Goal: Task Accomplishment & Management: Manage account settings

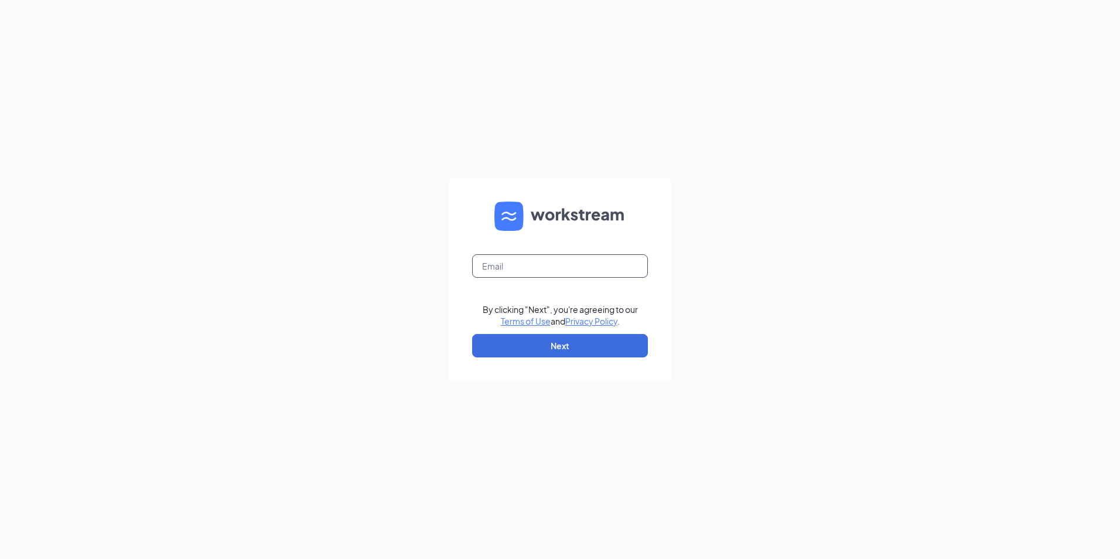
click at [541, 266] on input "text" at bounding box center [560, 265] width 176 height 23
type input "gmclintonville@bleedblue.net"
click at [536, 336] on button "Next" at bounding box center [560, 345] width 176 height 23
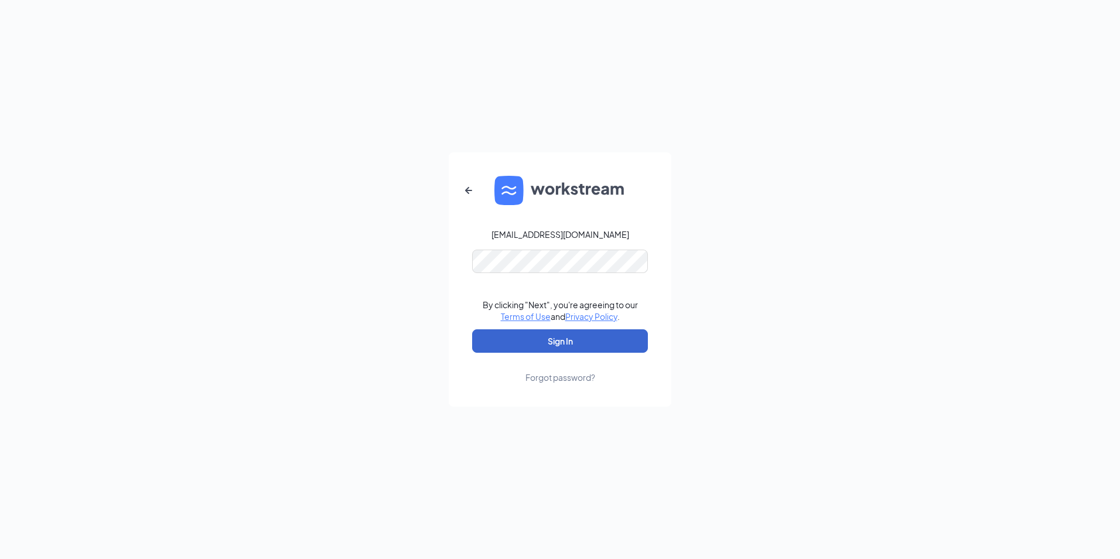
click at [571, 339] on button "Sign In" at bounding box center [560, 340] width 176 height 23
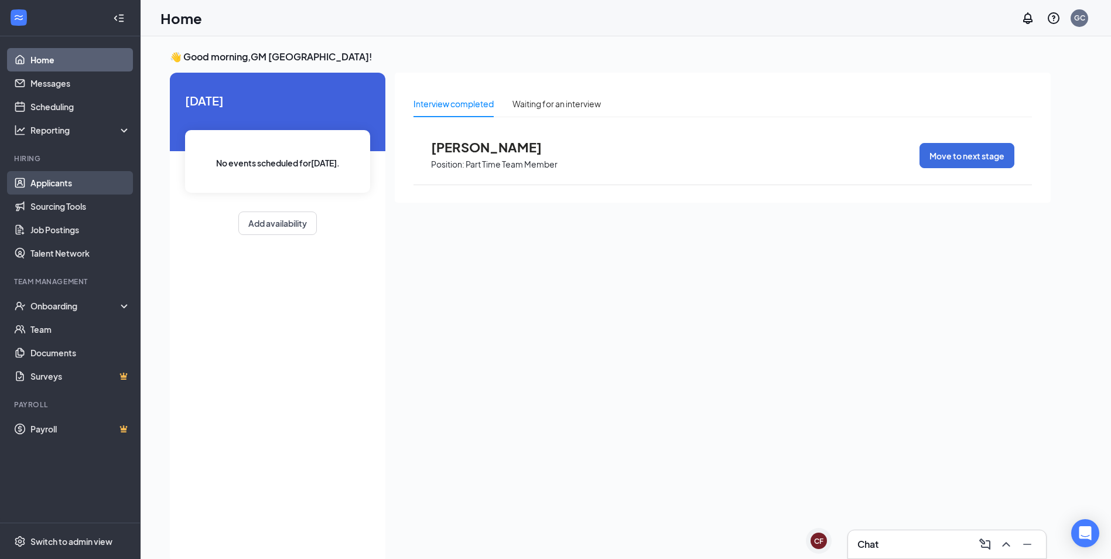
click at [71, 185] on link "Applicants" at bounding box center [80, 182] width 100 height 23
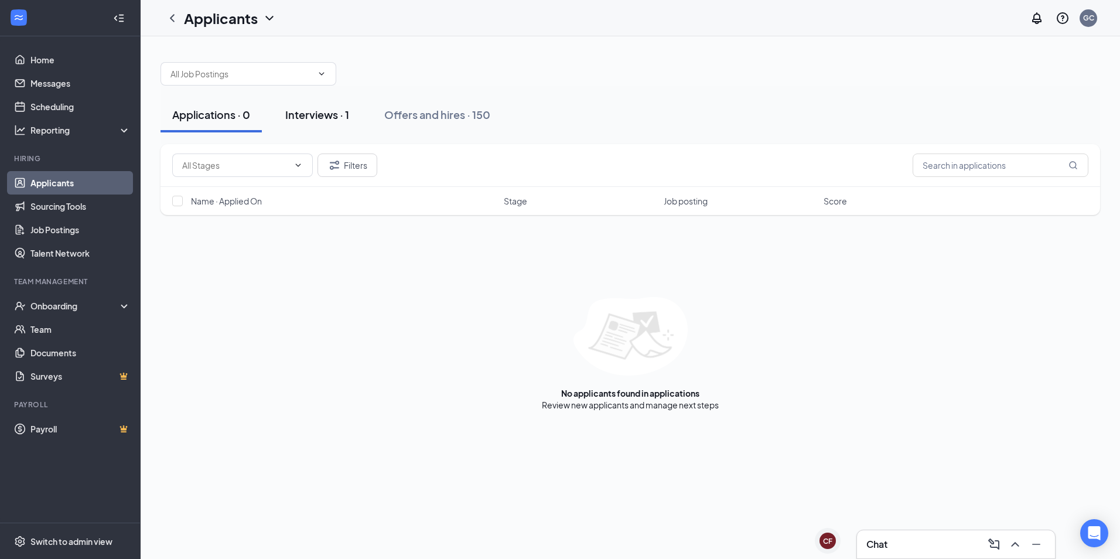
click at [318, 110] on div "Interviews · 1" at bounding box center [317, 114] width 64 height 15
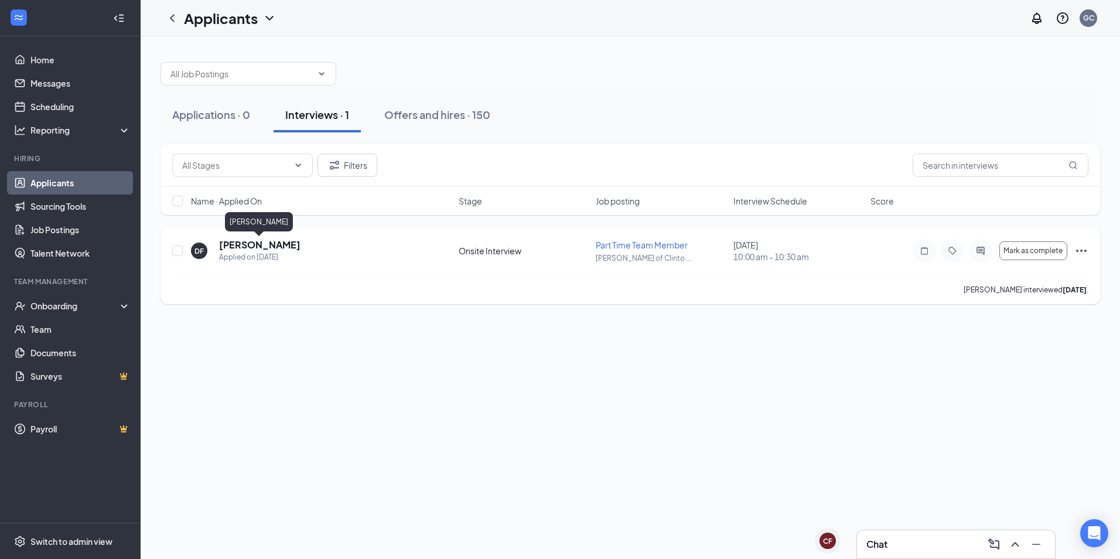
click at [284, 247] on h5 "[PERSON_NAME]" at bounding box center [259, 244] width 81 height 13
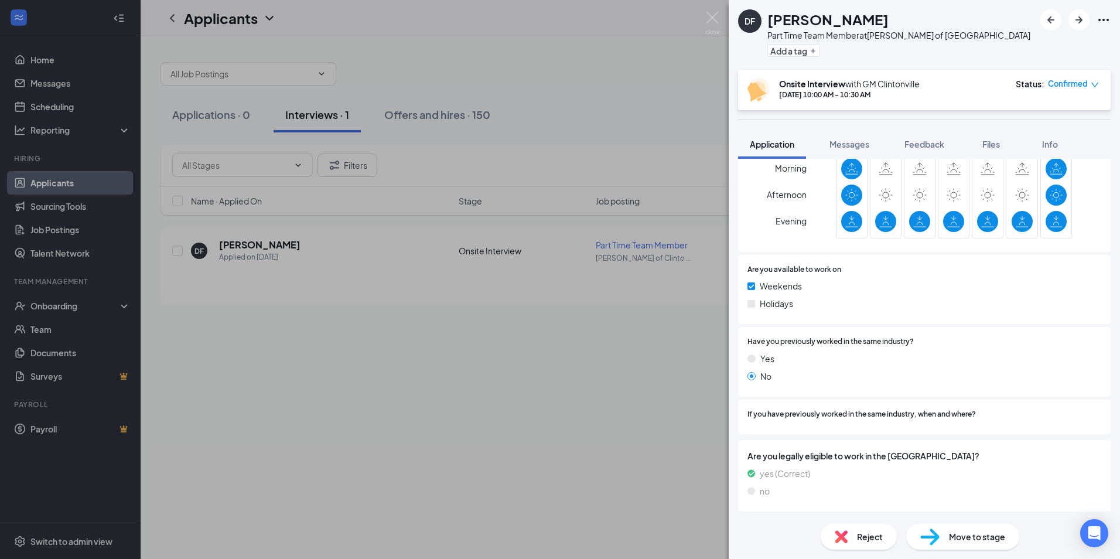
scroll to position [50, 0]
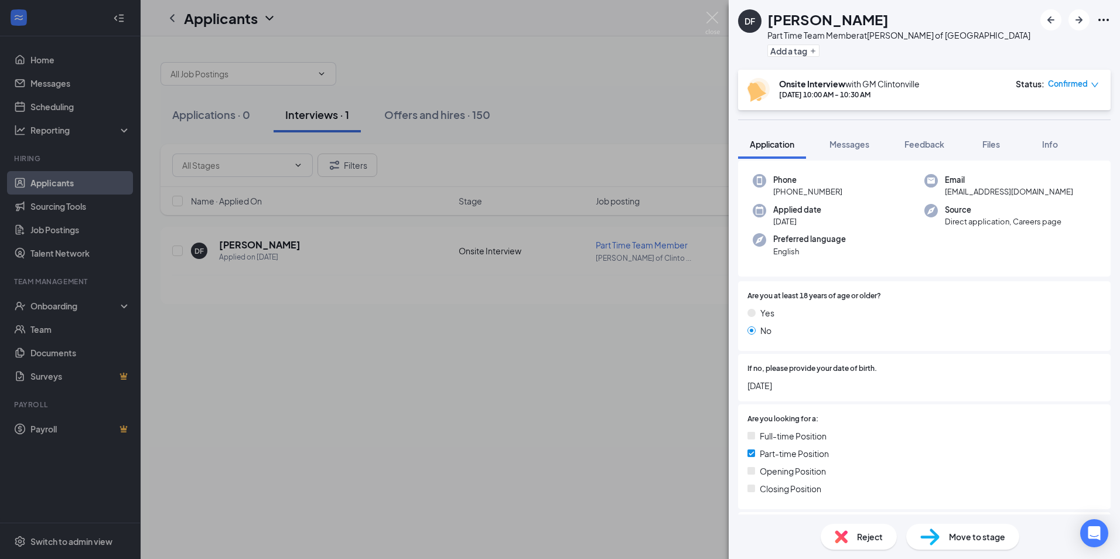
click at [858, 541] on span "Reject" at bounding box center [870, 536] width 26 height 13
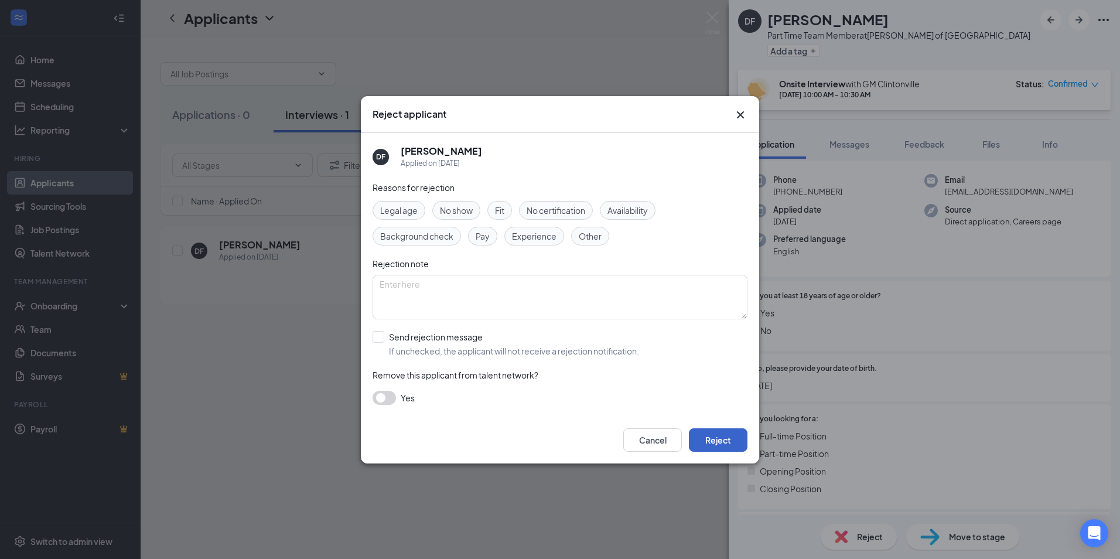
click at [729, 442] on button "Reject" at bounding box center [718, 439] width 59 height 23
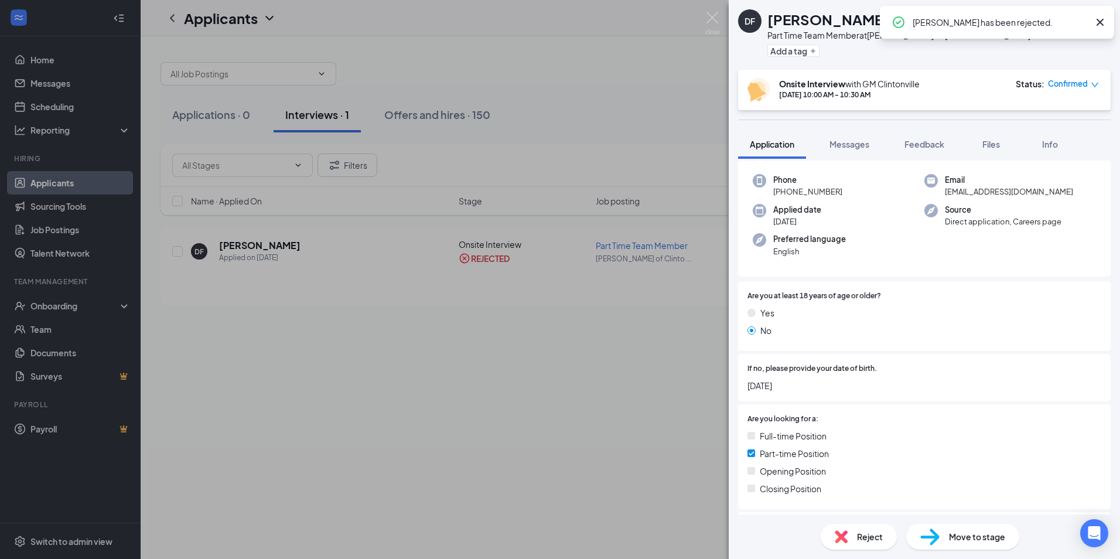
click at [661, 356] on div "DF [PERSON_NAME] Part Time Team Member at [PERSON_NAME] of [GEOGRAPHIC_DATA] Ad…" at bounding box center [560, 279] width 1120 height 559
